Goal: Information Seeking & Learning: Learn about a topic

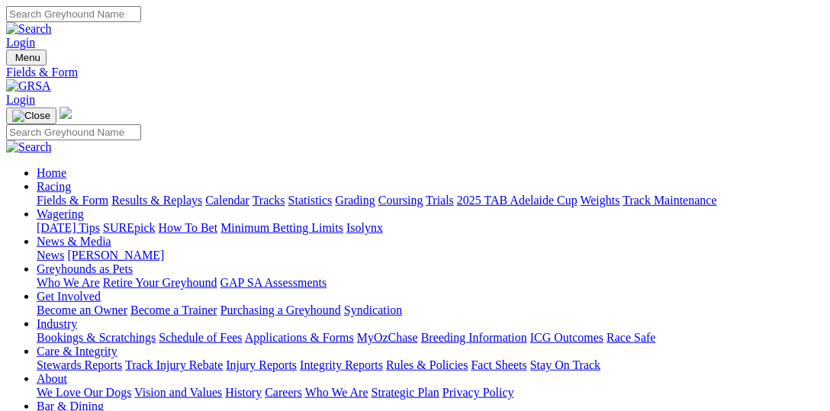
select select "VIC"
type input "[DATE]"
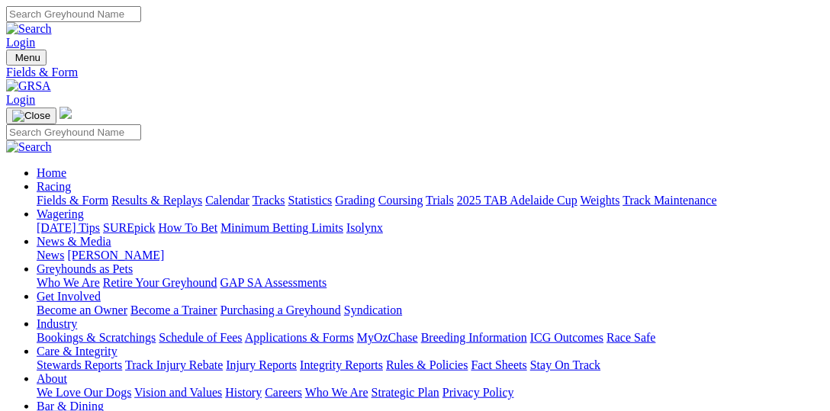
select select "SA"
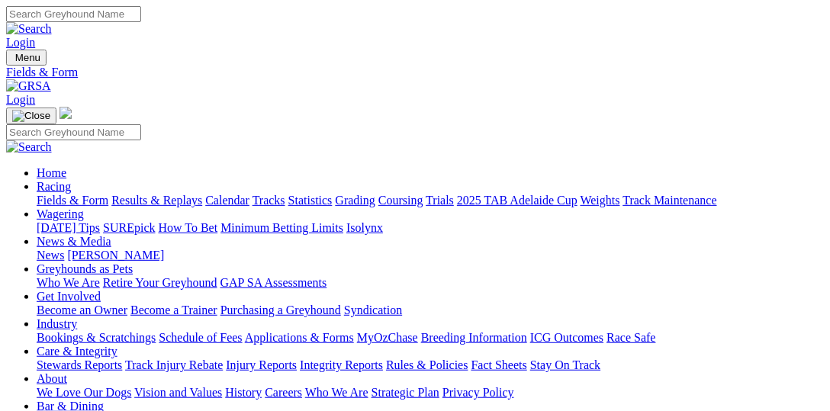
select select "VIC"
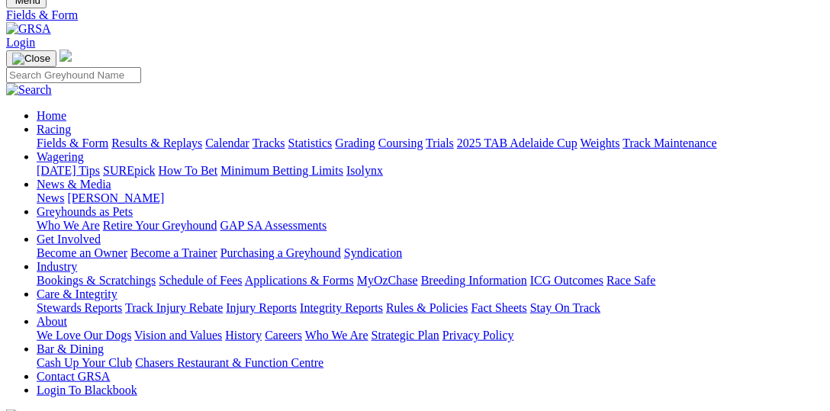
scroll to position [78, 0]
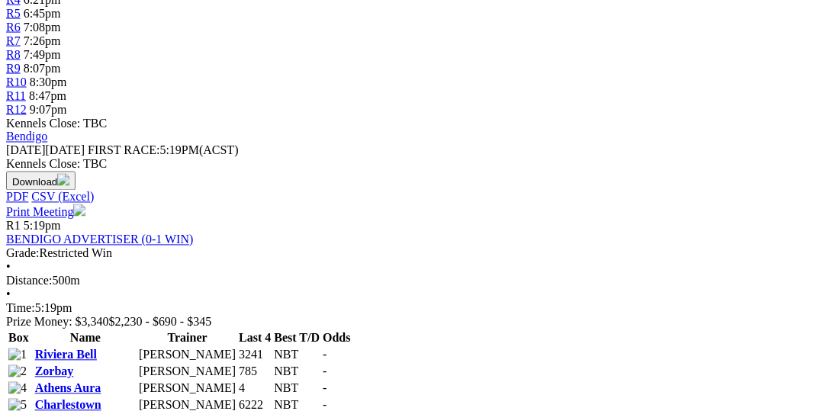
scroll to position [549, 0]
